Goal: Transaction & Acquisition: Obtain resource

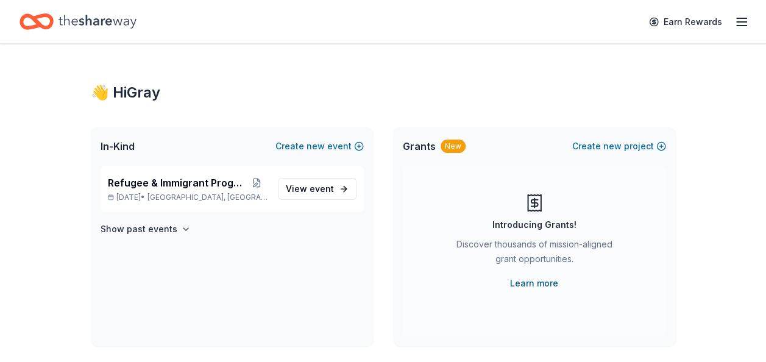
click at [538, 280] on link "Learn more" at bounding box center [534, 283] width 48 height 15
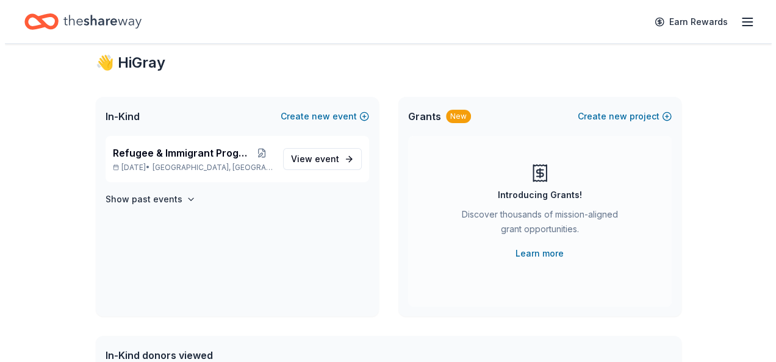
scroll to position [30, 0]
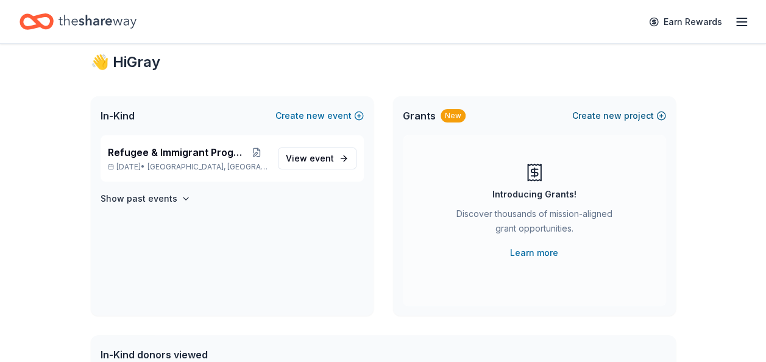
click at [640, 116] on button "Create new project" at bounding box center [620, 116] width 94 height 15
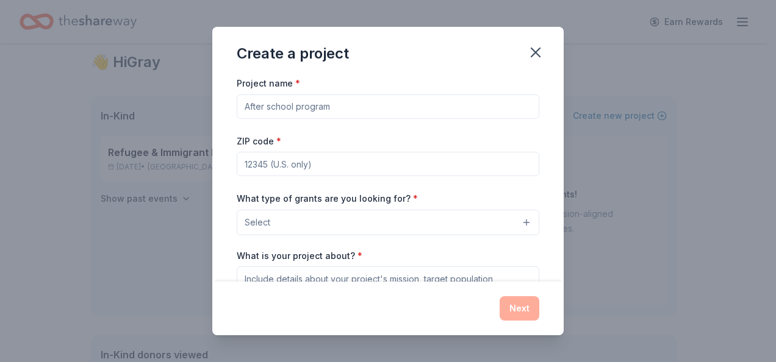
click at [339, 108] on input "Project name *" at bounding box center [388, 107] width 302 height 24
click at [330, 105] on input "Refugee & Immigrant Programs" at bounding box center [388, 107] width 302 height 24
click at [471, 112] on input "Refugee & Immigrant Community Services Programs" at bounding box center [388, 107] width 302 height 24
type input "Refugee & Immigrant Community Services Program"
click at [340, 166] on input "ZIP code *" at bounding box center [388, 164] width 302 height 24
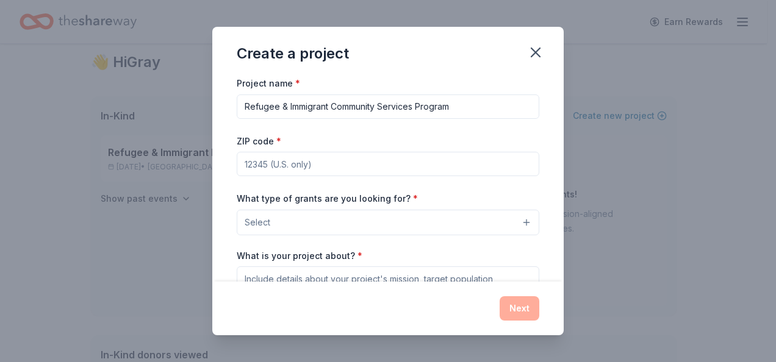
type input "60640"
click at [315, 219] on button "Select" at bounding box center [388, 223] width 302 height 26
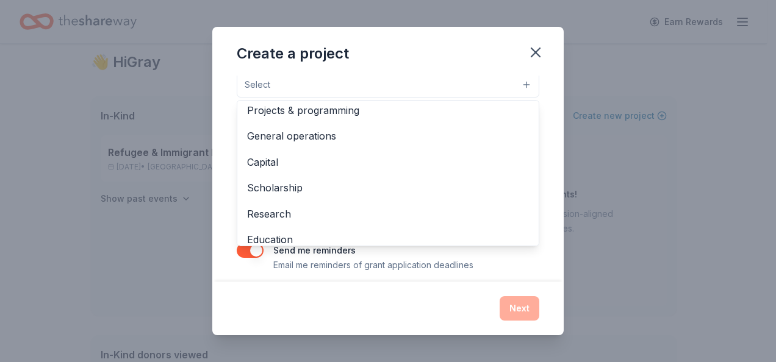
scroll to position [0, 0]
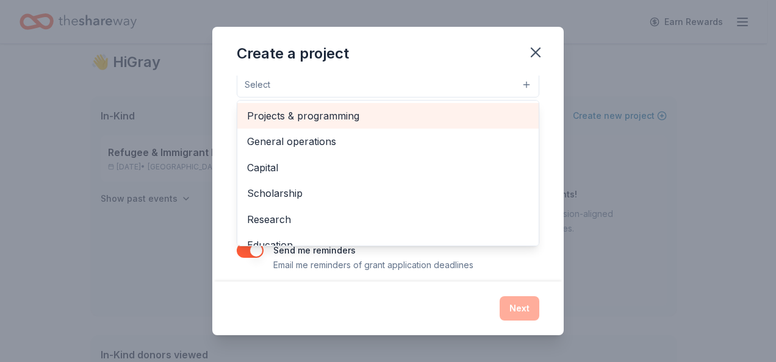
click at [354, 112] on span "Projects & programming" at bounding box center [388, 116] width 282 height 16
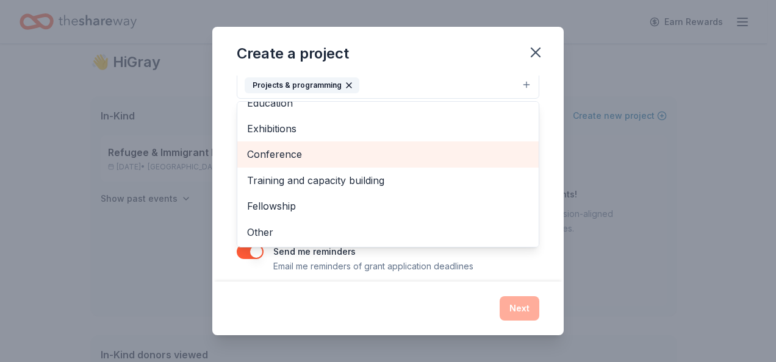
scroll to position [148, 0]
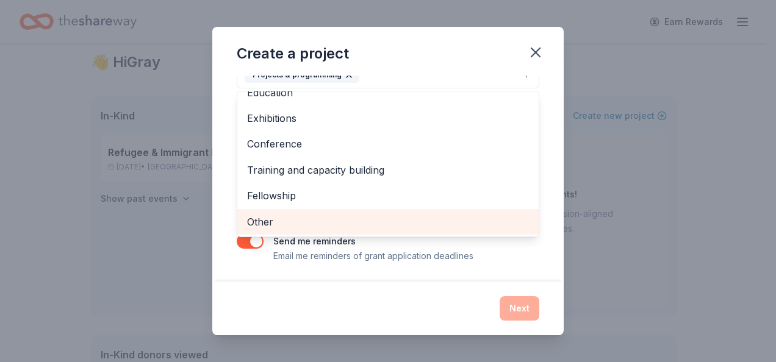
click at [338, 217] on span "Other" at bounding box center [388, 222] width 282 height 16
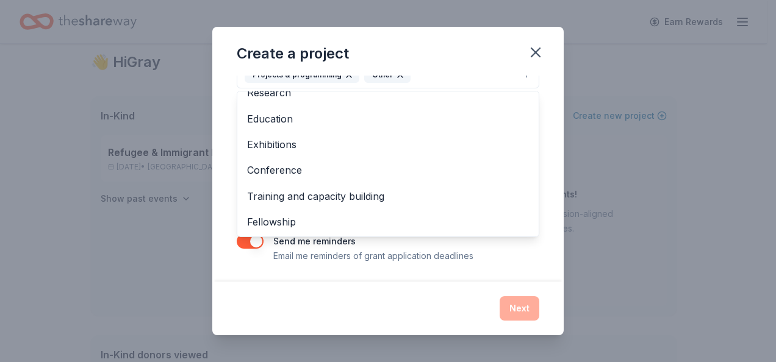
click at [224, 165] on div "Project name * Refugee & Immigrant Community Services Program ZIP code * 60640 …" at bounding box center [387, 179] width 351 height 206
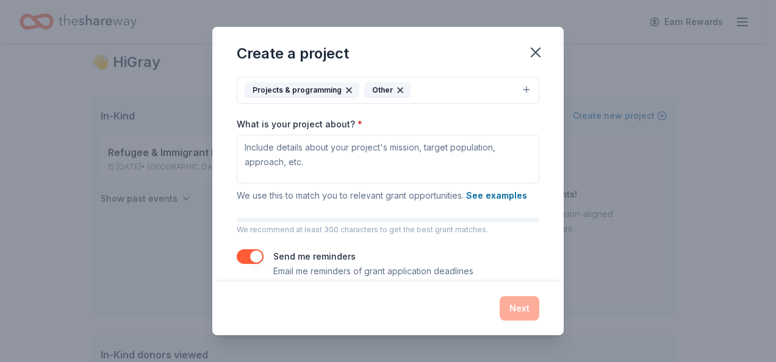
scroll to position [143, 0]
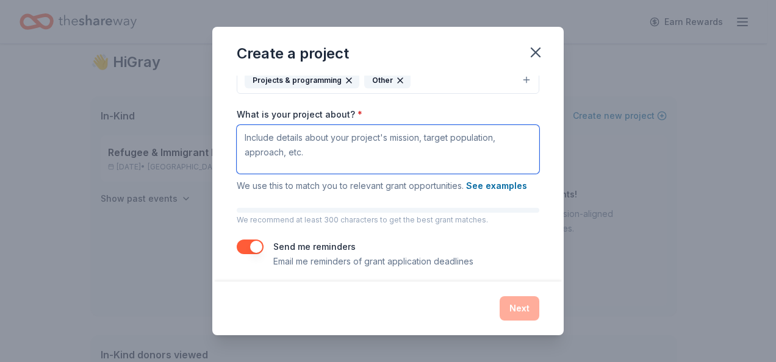
click at [272, 143] on textarea "What is your project about? *" at bounding box center [388, 149] width 302 height 49
paste textarea "Refugee & Immigrant Community Services (RICS) partners with refugees, asylees, …"
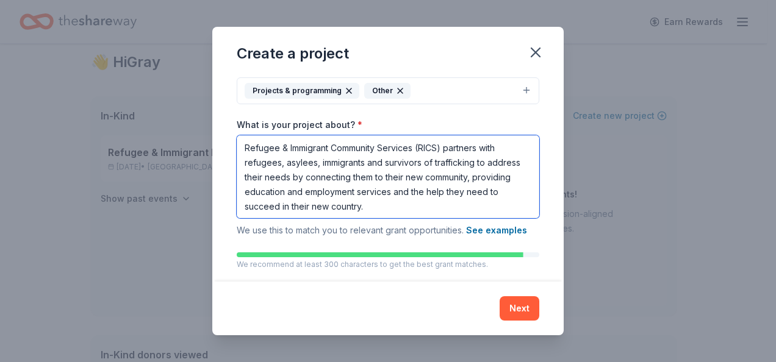
scroll to position [132, 0]
click at [244, 149] on textarea "Refugee & Immigrant Community Services (RICS) partners with refugees, asylees, …" at bounding box center [388, 177] width 302 height 83
paste textarea "Heartland Human Care Services is dedicated to partnering with individuals facin…"
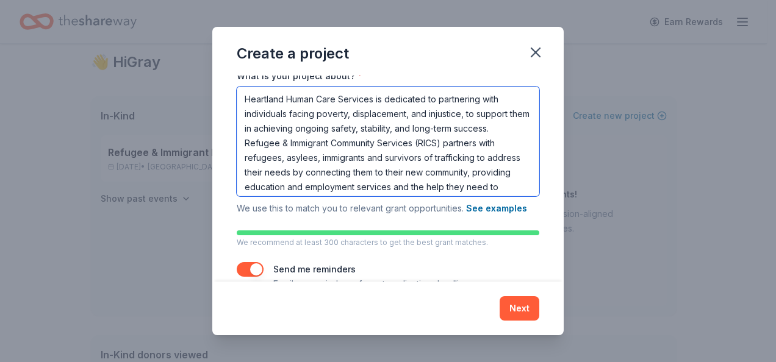
scroll to position [32, 0]
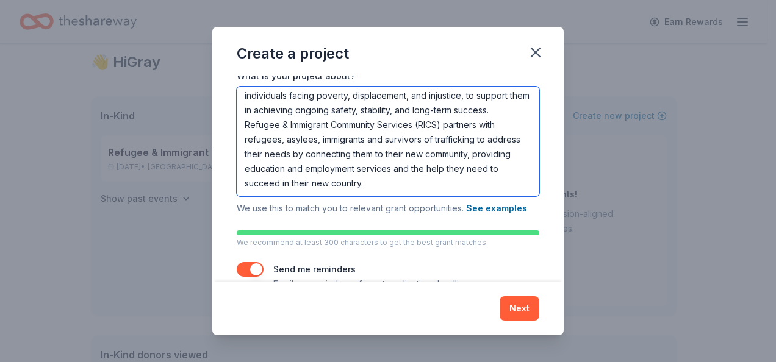
click at [427, 184] on textarea "Heartland Human Care Services is dedicated to partnering with individuals facin…" at bounding box center [388, 142] width 302 height 110
paste textarea "We imagine a world where everyone's rights are respected. We're working to make…"
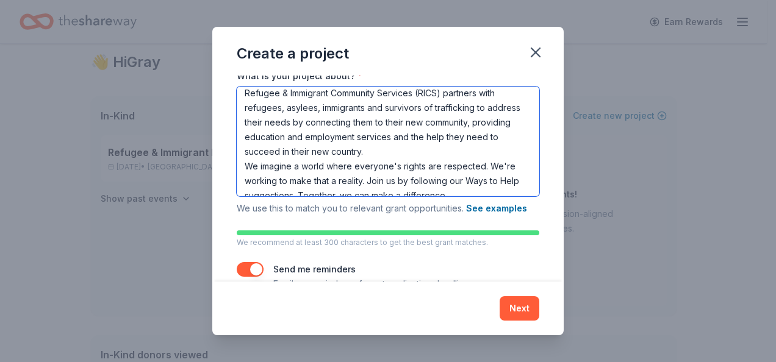
scroll to position [51, 0]
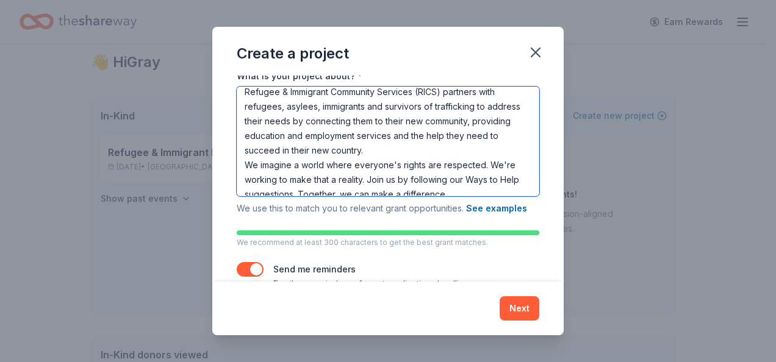
click at [430, 162] on textarea "Heartland Human Care Services is dedicated to partnering with individuals facin…" at bounding box center [388, 142] width 302 height 110
paste textarea "Essential and comprehensive services are provided through RICS to those newly i…"
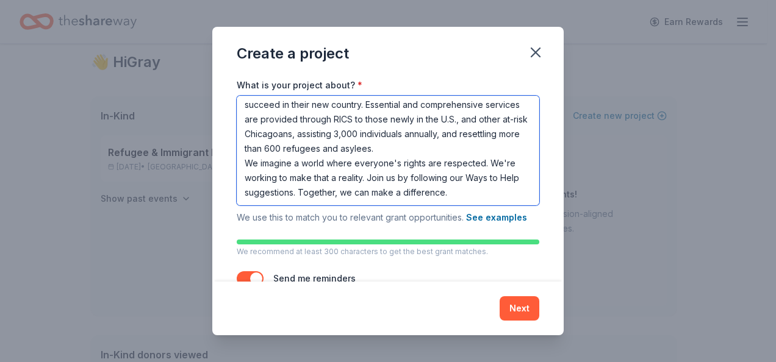
scroll to position [135, 0]
click at [480, 187] on textarea "Heartland Human Care Services is dedicated to partnering with individuals facin…" at bounding box center [388, 151] width 302 height 110
paste textarea "We are advancing our mission with communities and stakeholders to strengthen ca…"
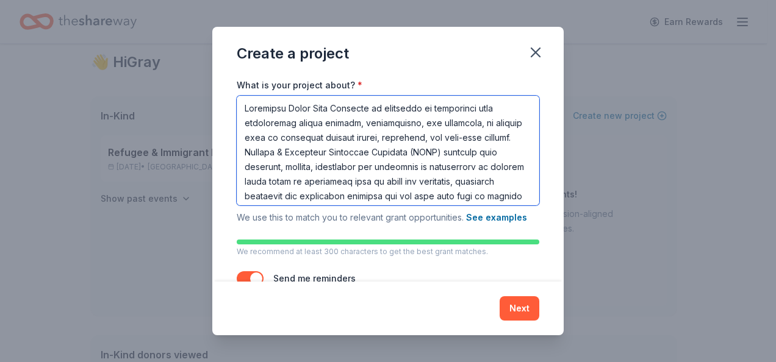
scroll to position [209, 0]
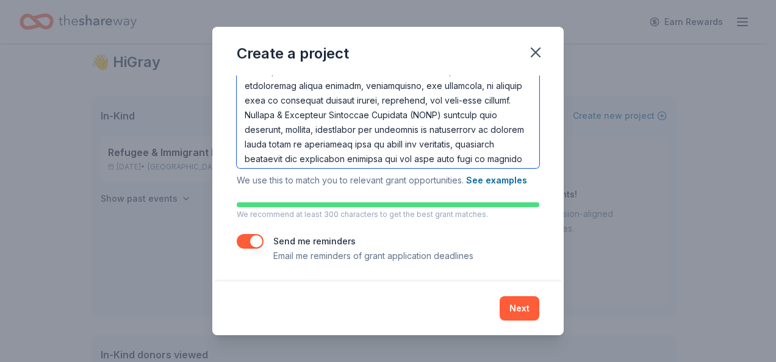
type textarea "Heartland Human Care Services is dedicated to partnering with individuals facin…"
click at [248, 237] on button "button" at bounding box center [250, 241] width 27 height 15
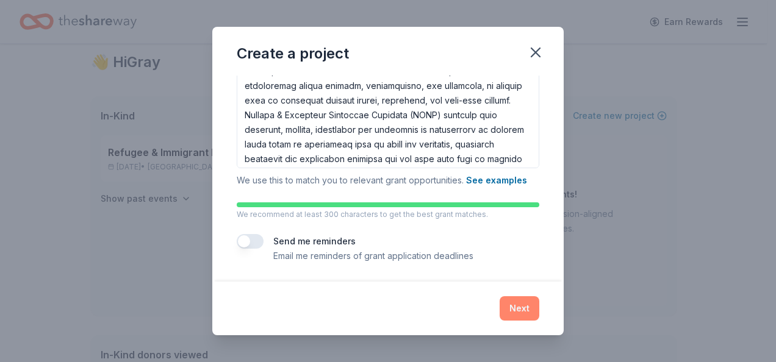
click at [523, 307] on button "Next" at bounding box center [519, 308] width 40 height 24
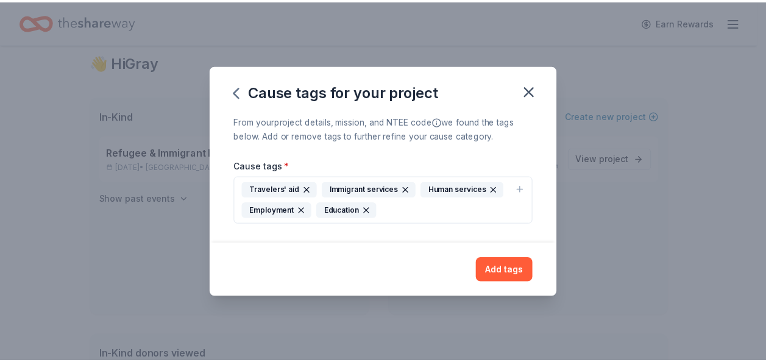
scroll to position [0, 0]
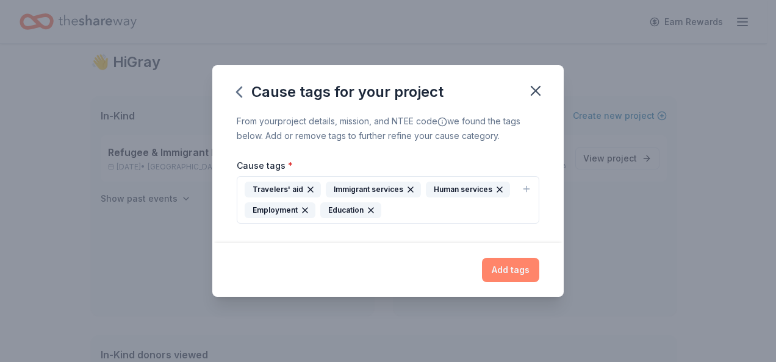
click at [515, 267] on button "Add tags" at bounding box center [510, 270] width 57 height 24
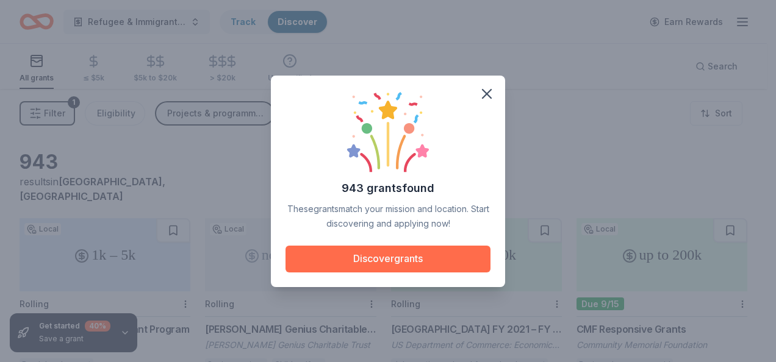
click at [454, 260] on button "Discover grants" at bounding box center [387, 259] width 205 height 27
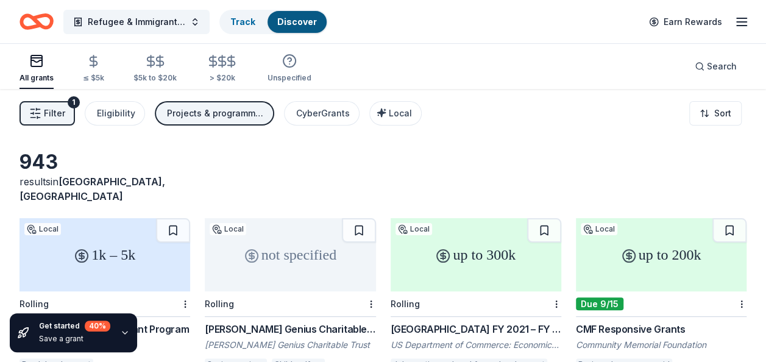
click at [216, 170] on div "943 results in Chicago, IL" at bounding box center [383, 177] width 727 height 54
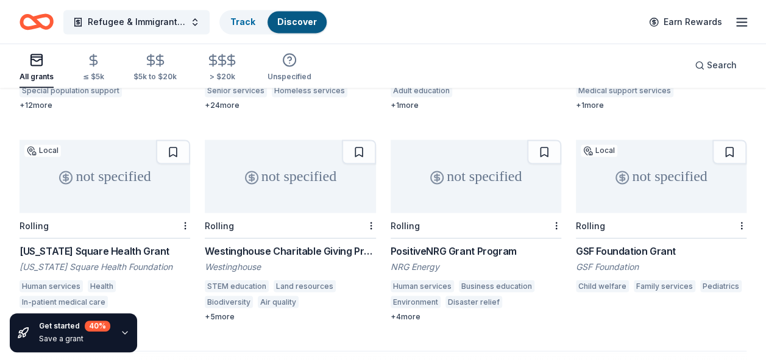
scroll to position [894, 0]
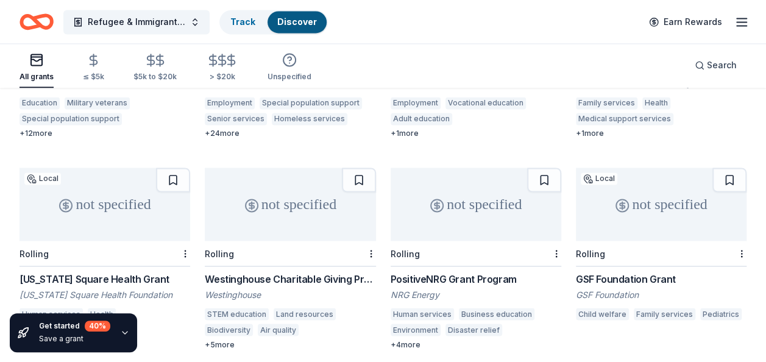
click at [741, 23] on icon "button" at bounding box center [742, 22] width 15 height 15
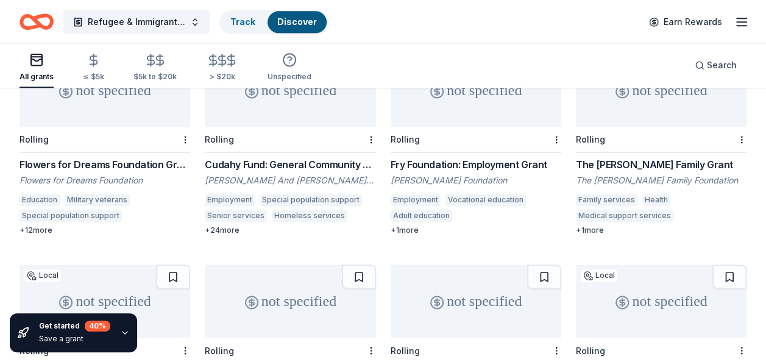
scroll to position [723, 0]
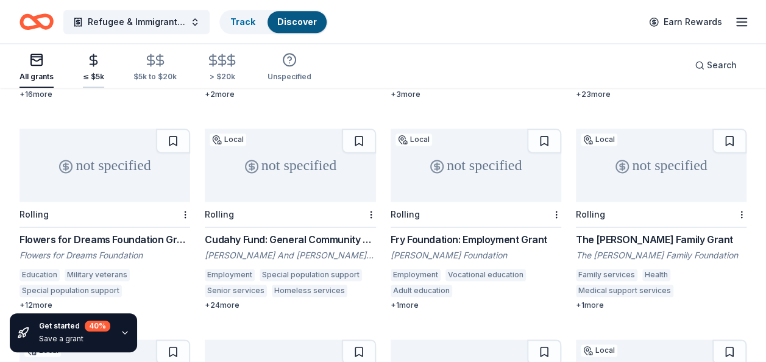
click at [93, 68] on div "≤ $5k" at bounding box center [93, 67] width 21 height 29
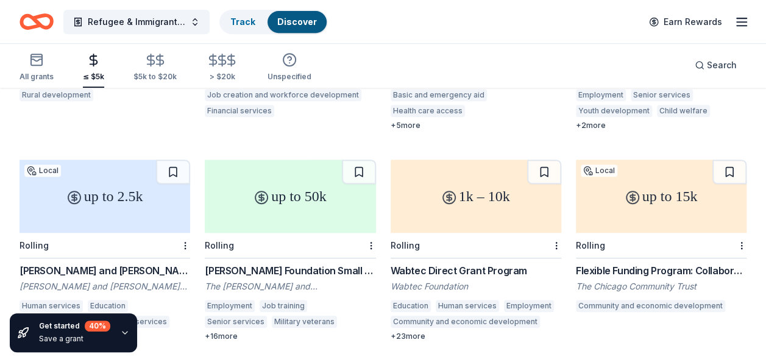
scroll to position [274, 0]
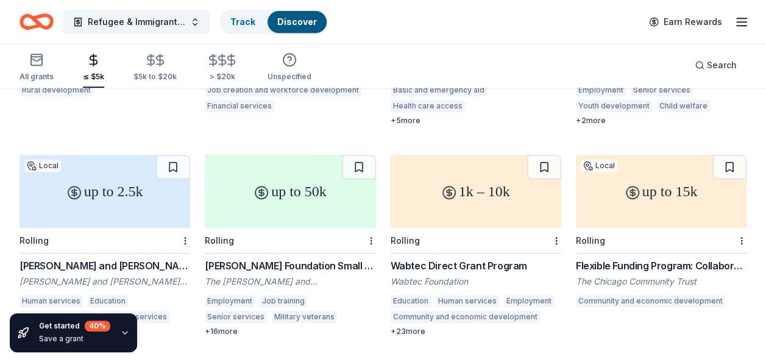
click at [37, 259] on div "John and Susan Dewan Foundation Grant" at bounding box center [105, 266] width 171 height 15
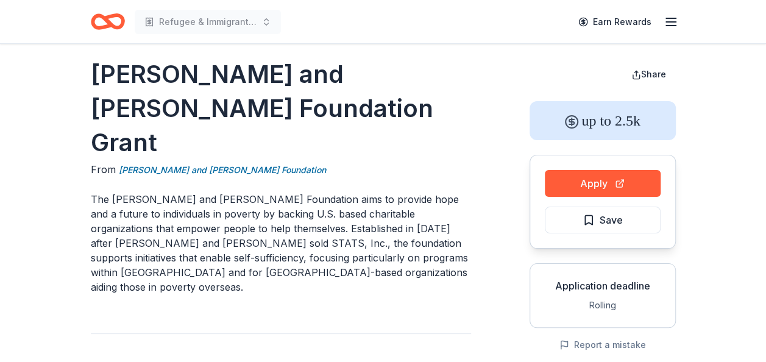
scroll to position [5, 0]
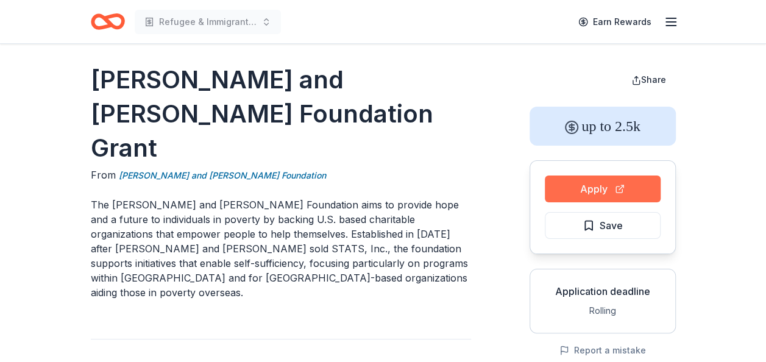
click at [567, 181] on button "Apply" at bounding box center [603, 189] width 116 height 27
